Goal: Task Accomplishment & Management: Use online tool/utility

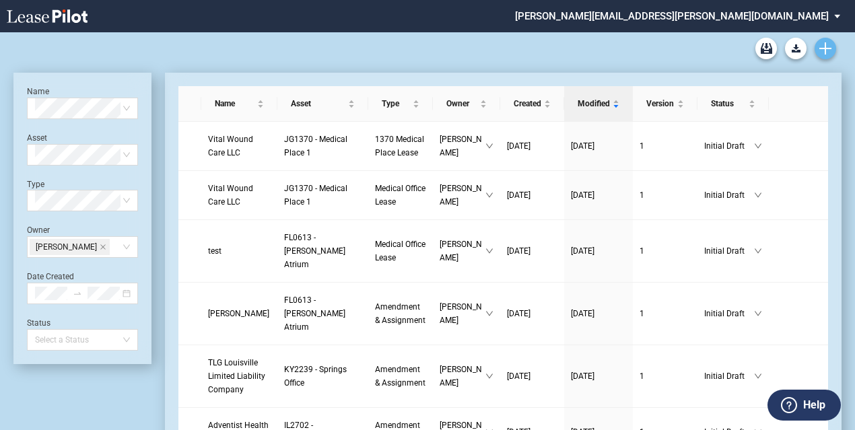
click at [821, 50] on icon "Create new document" at bounding box center [825, 48] width 12 height 12
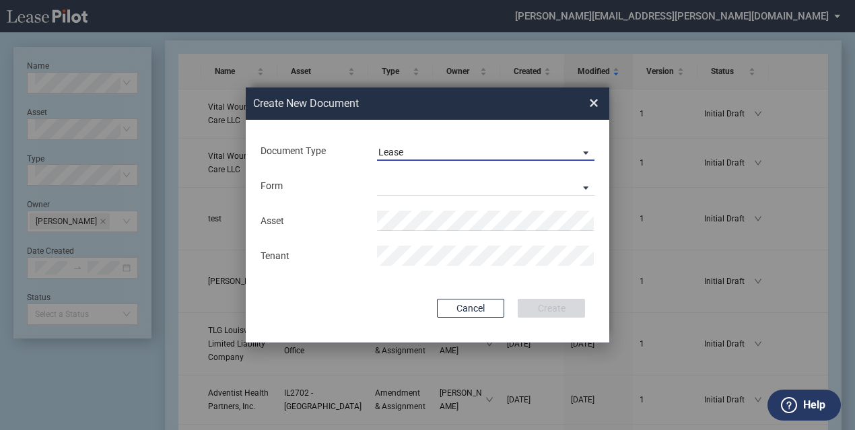
click at [415, 153] on span "Lease" at bounding box center [474, 152] width 193 height 13
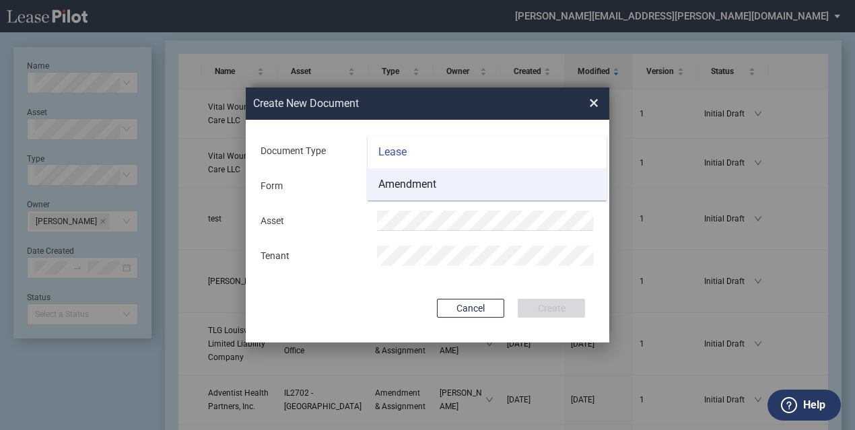
click at [409, 181] on div "Amendment" at bounding box center [407, 184] width 58 height 15
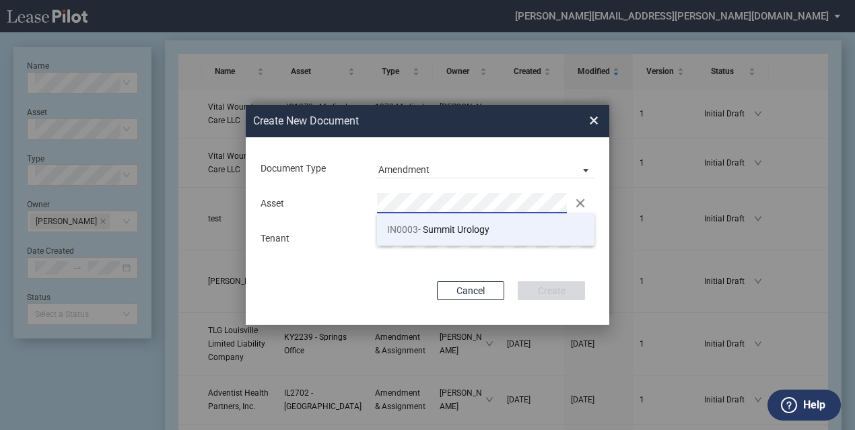
click at [437, 235] on li "IN0003 - Summit Urology" at bounding box center [485, 229] width 217 height 32
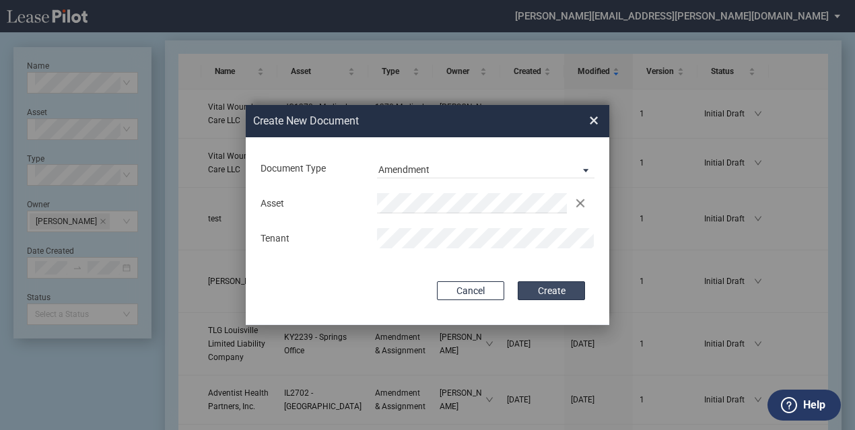
click at [535, 291] on button "Create" at bounding box center [551, 290] width 67 height 19
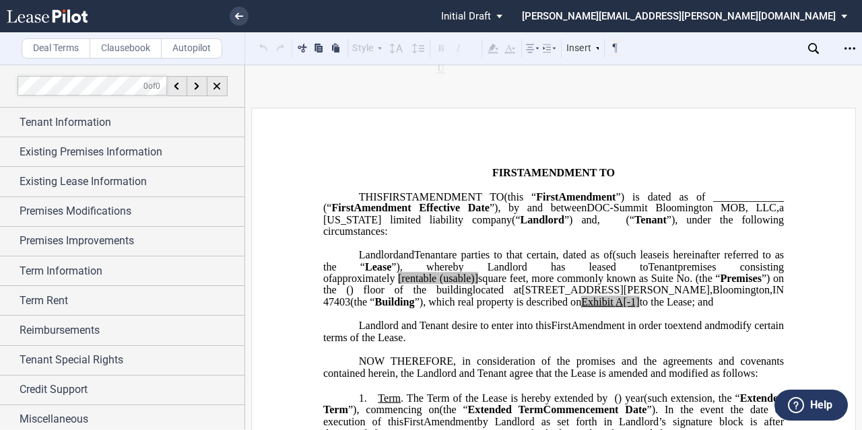
click at [842, 42] on div "Open Lease options menu" at bounding box center [850, 49] width 22 height 22
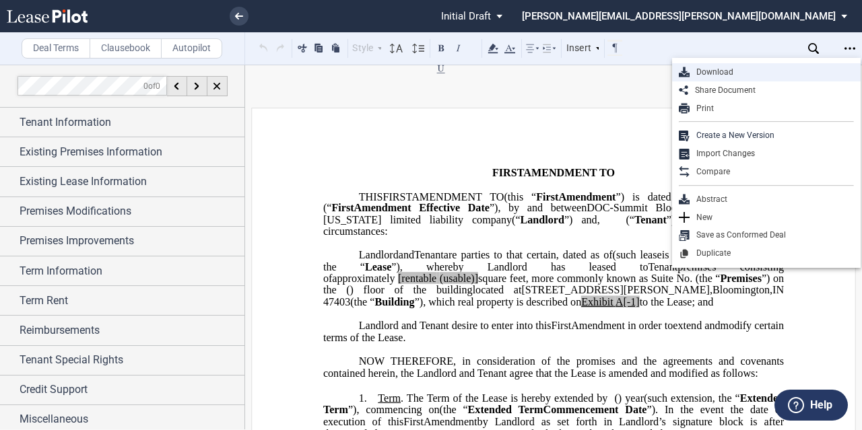
click at [755, 67] on div "Download" at bounding box center [771, 72] width 164 height 11
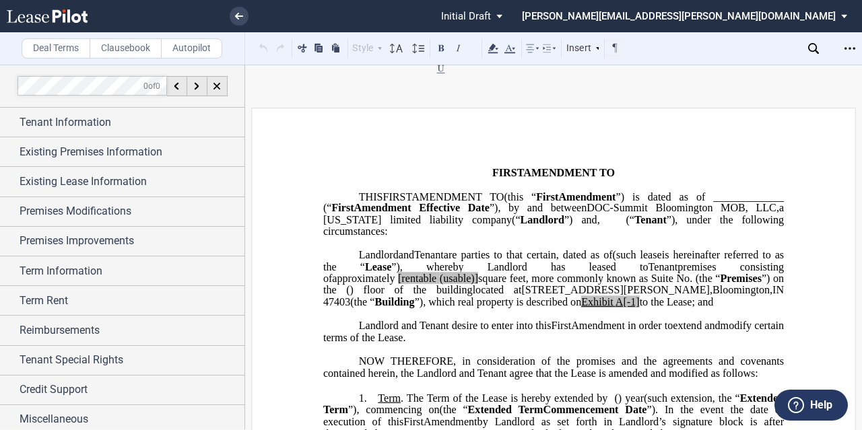
drag, startPoint x: 415, startPoint y: 143, endPoint x: 243, endPoint y: 411, distance: 318.8
